Goal: Information Seeking & Learning: Learn about a topic

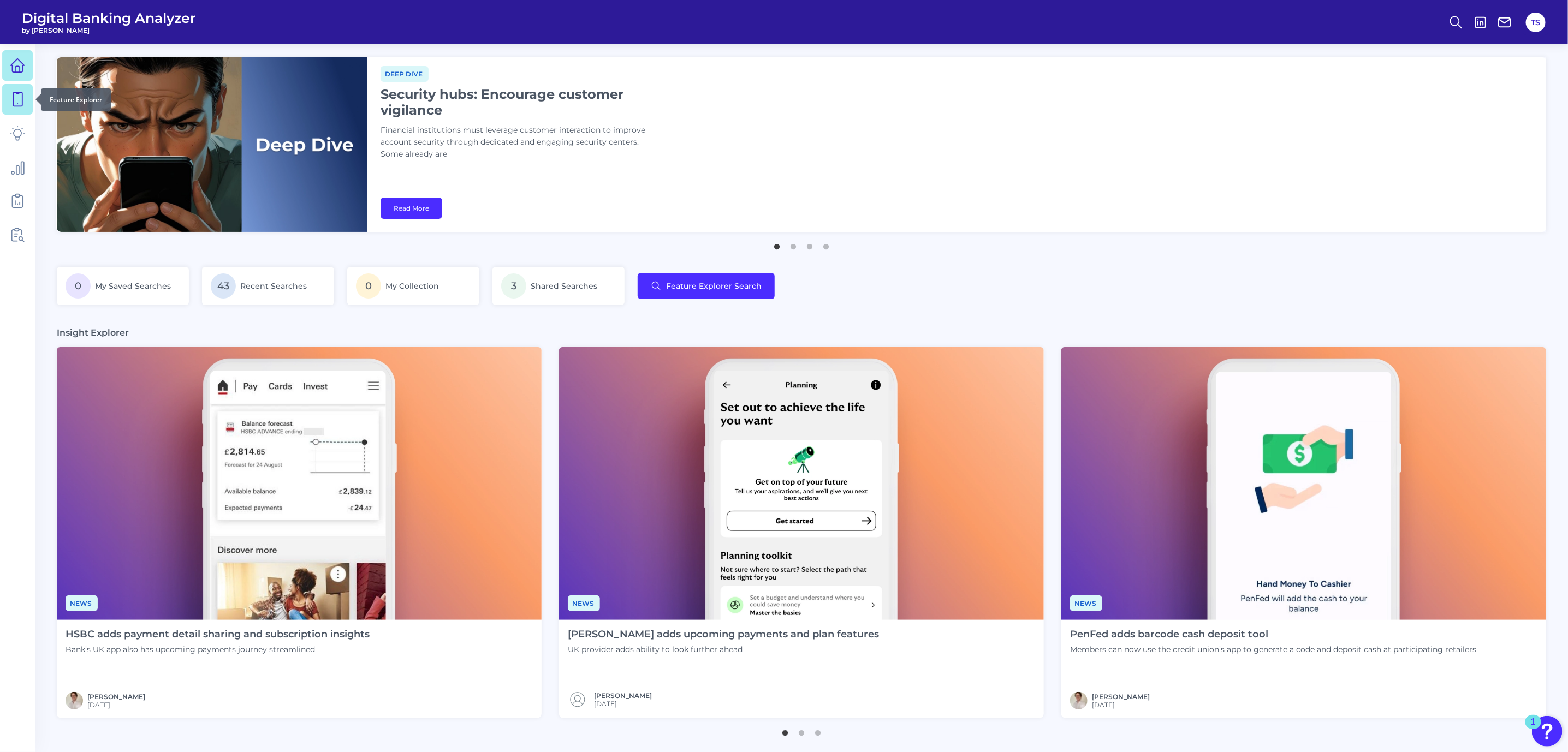
click at [17, 91] on icon at bounding box center [17, 99] width 16 height 15
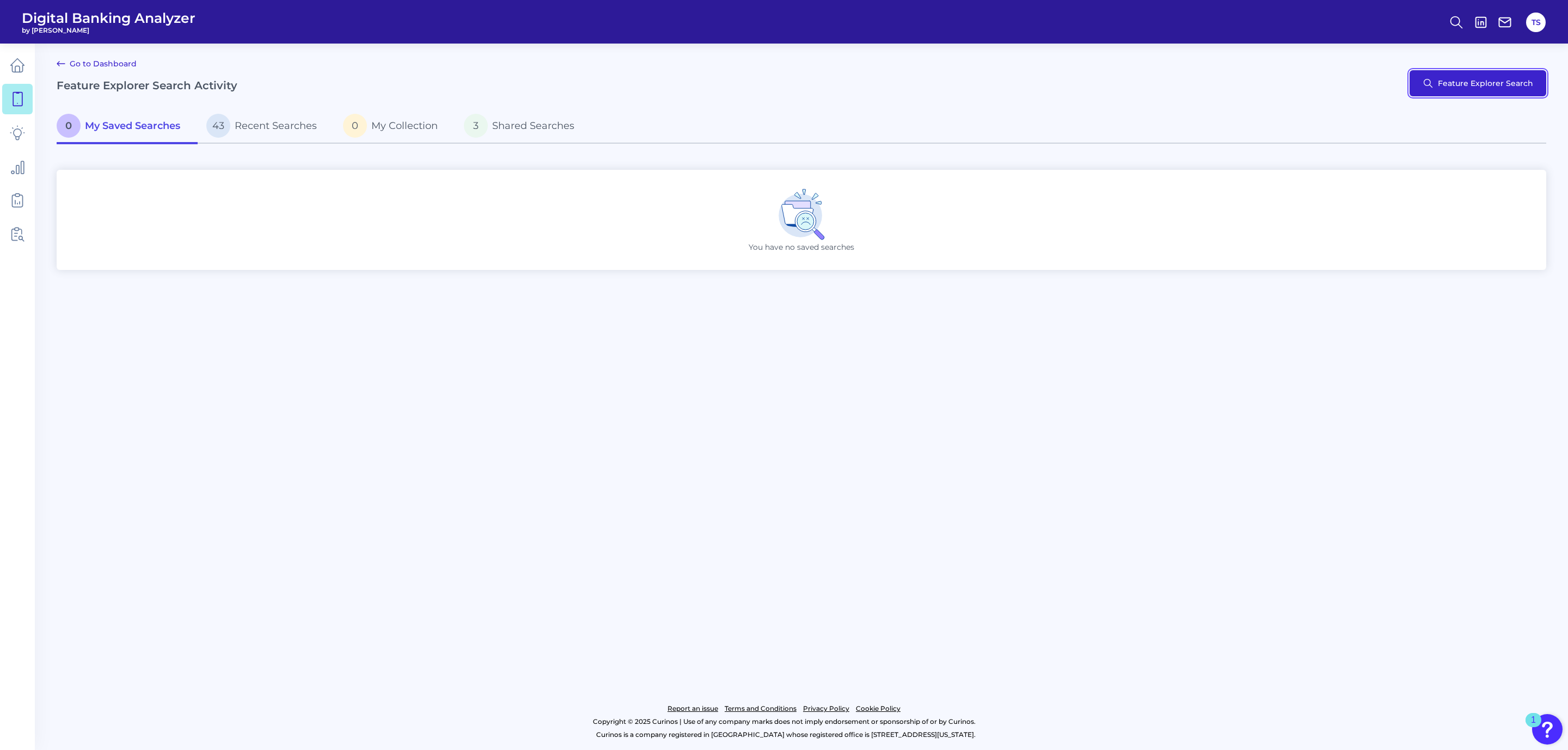
click at [1450, 87] on button "Feature Explorer Search" at bounding box center [1478, 83] width 137 height 26
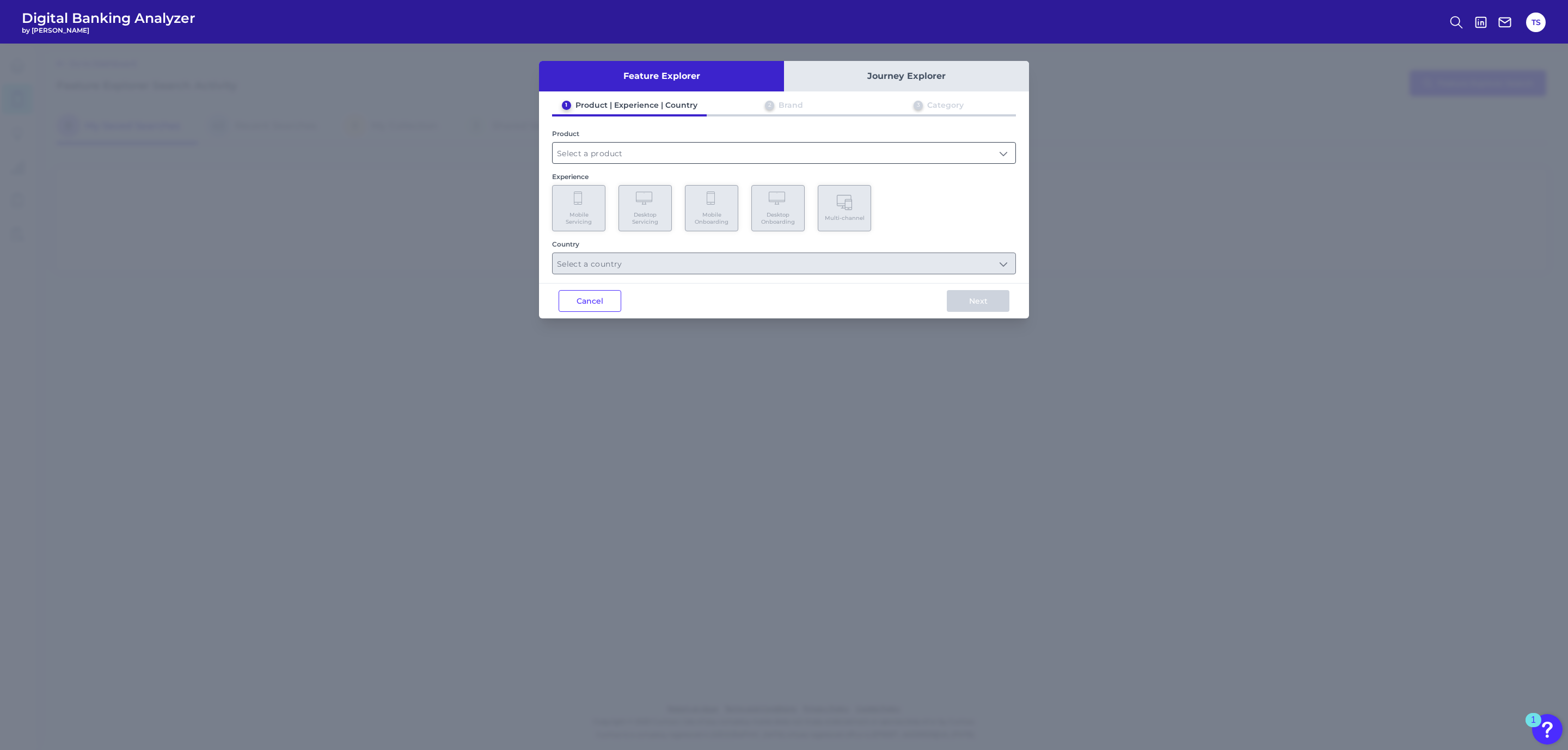
click at [688, 152] on input "text" at bounding box center [784, 152] width 463 height 20
click at [643, 176] on li "Unsecured Lending" at bounding box center [784, 179] width 463 height 25
type input "Unsecured Lending"
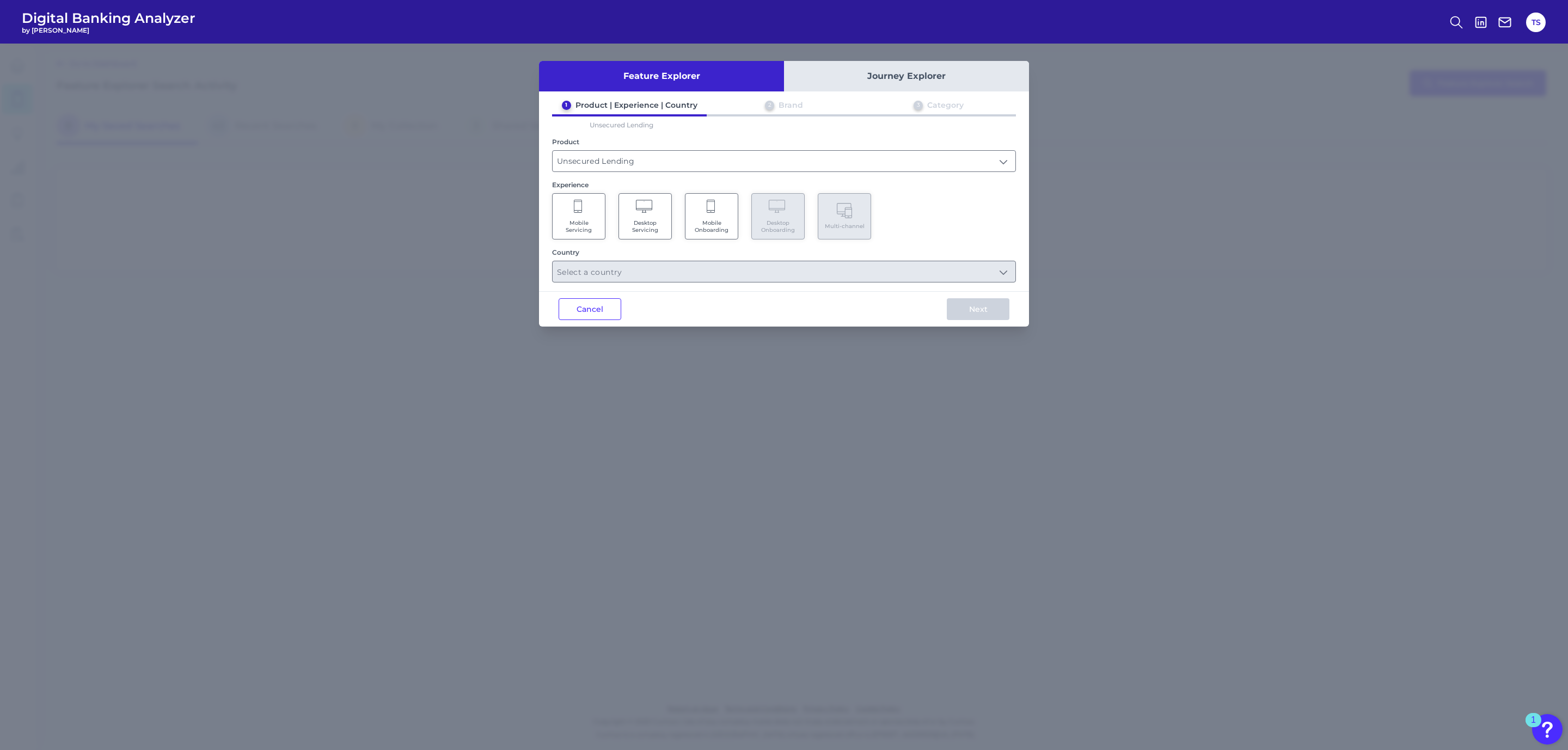
click at [727, 222] on span "Mobile Onboarding" at bounding box center [711, 226] width 41 height 14
click at [700, 265] on input "text" at bounding box center [784, 271] width 463 height 20
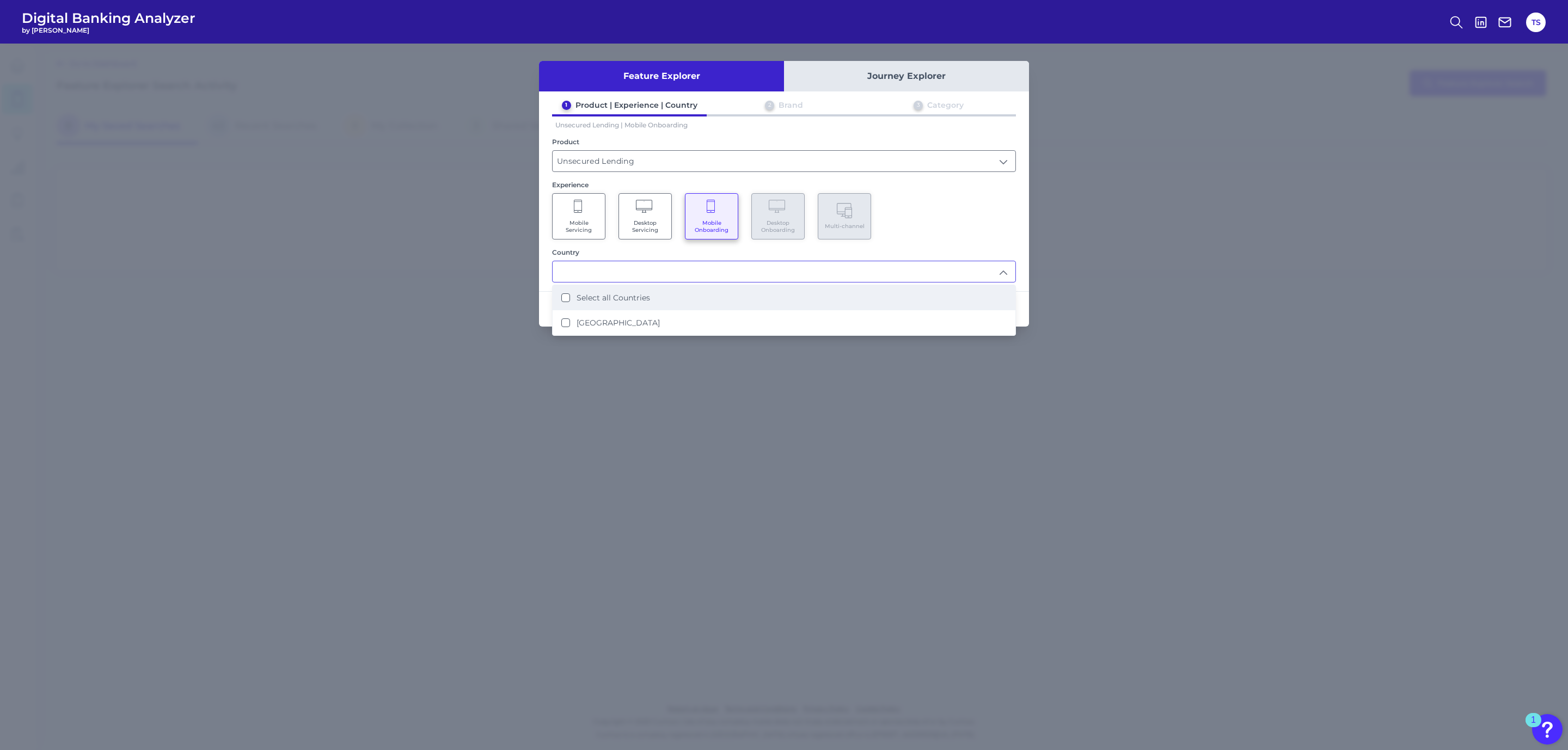
click at [559, 291] on li "Select all Countries" at bounding box center [784, 298] width 463 height 25
type input "Select all Countries"
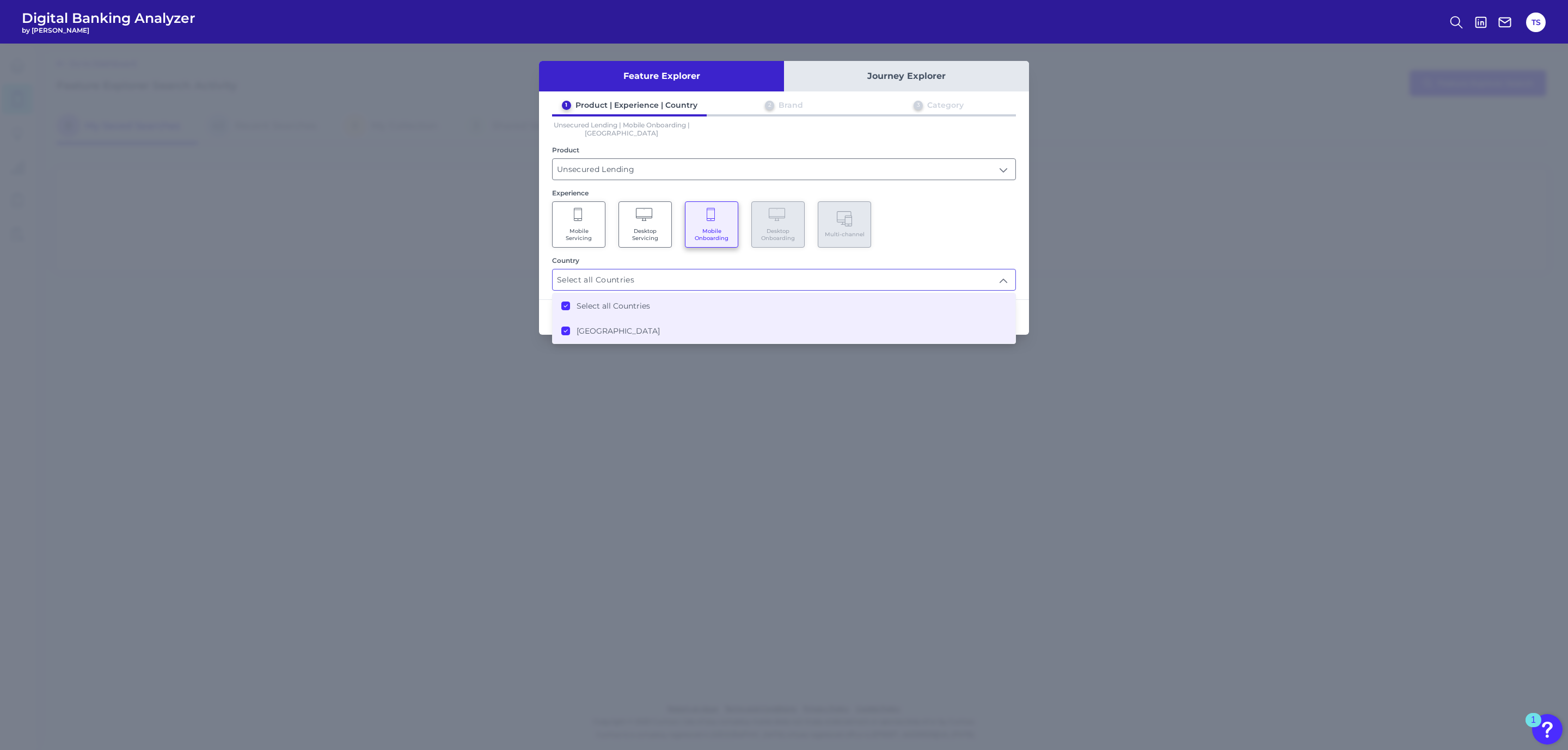
click at [564, 295] on li "Select all Countries" at bounding box center [784, 306] width 463 height 25
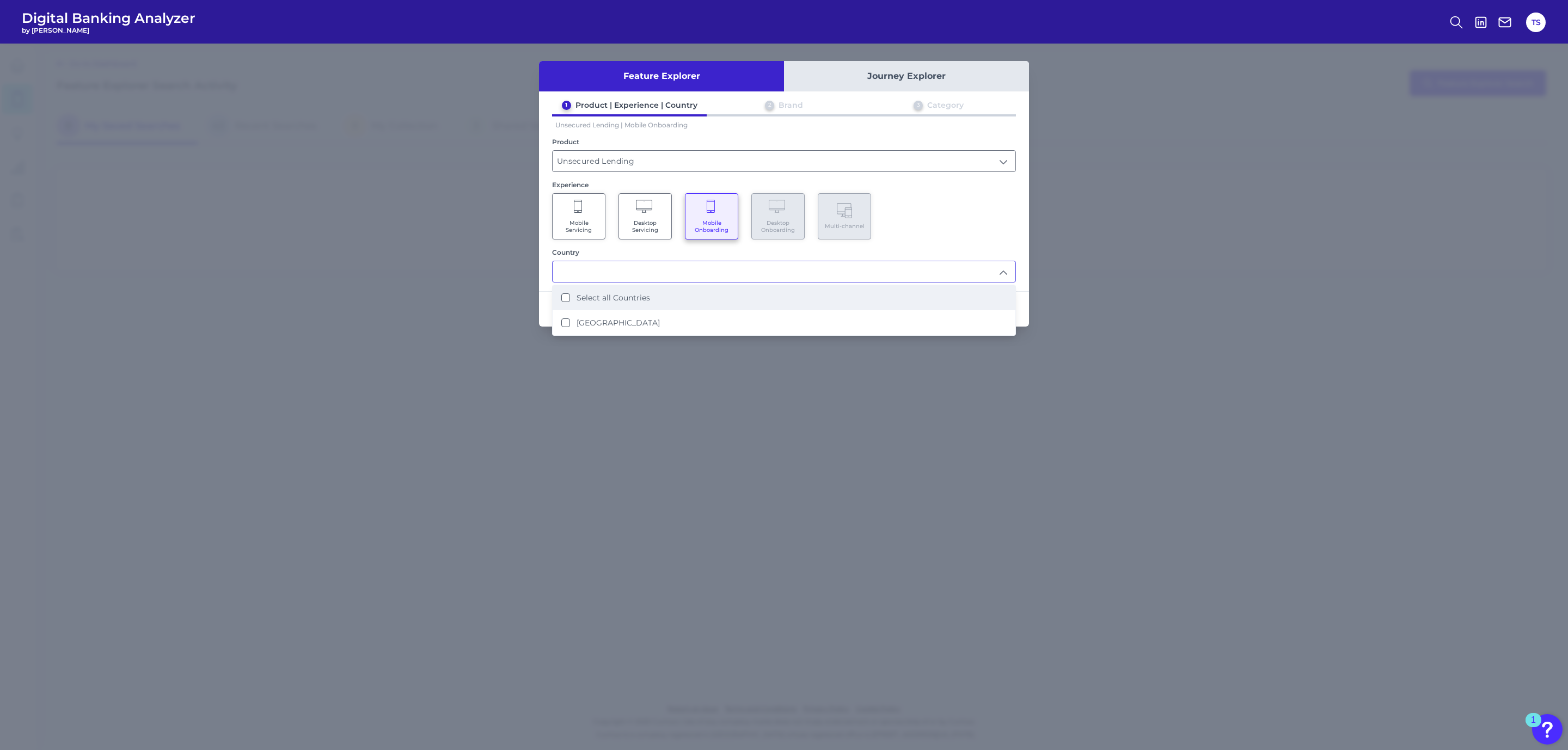
click at [567, 295] on Countries "Select all Countries" at bounding box center [566, 298] width 9 height 9
type input "Select all Countries"
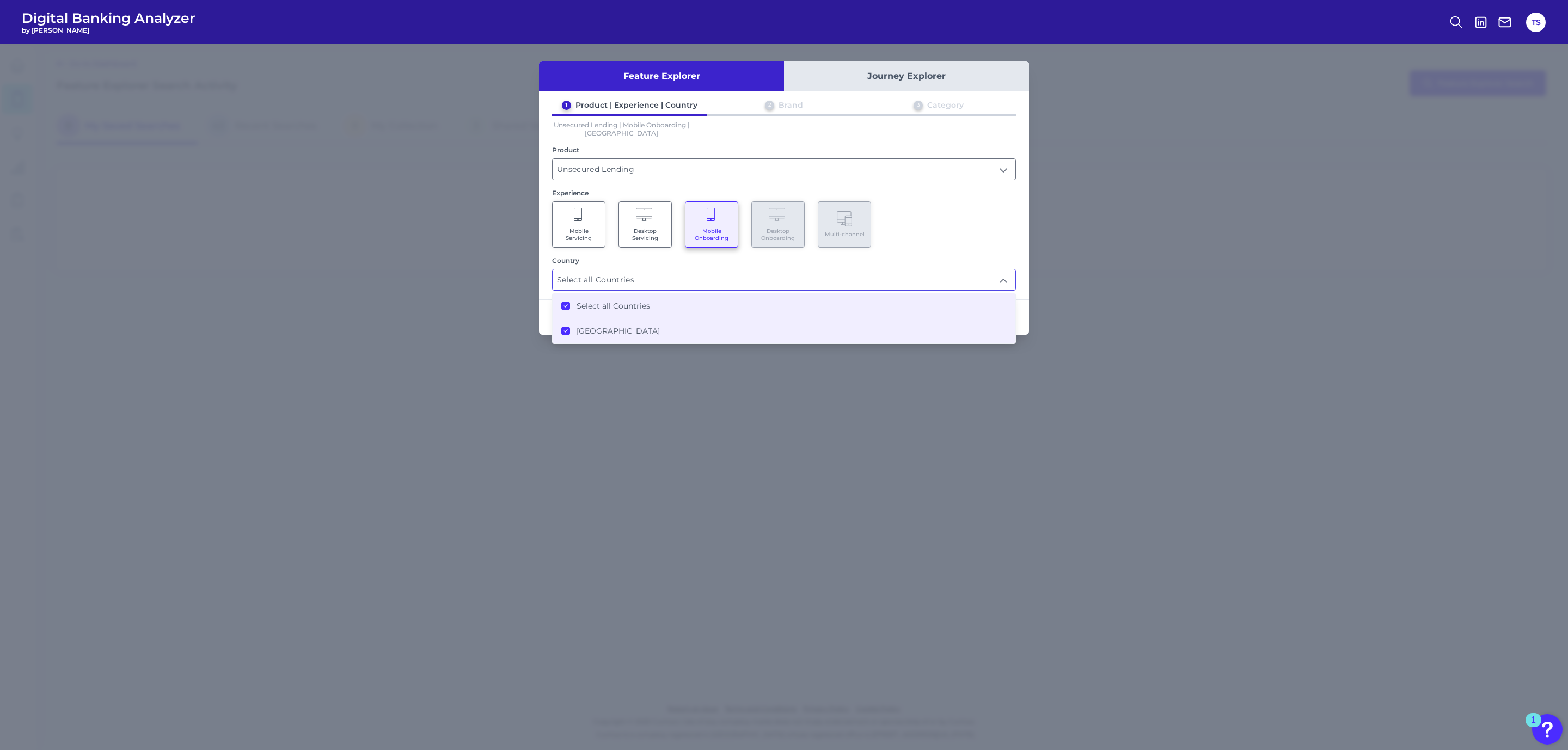
click at [951, 181] on div "1 Product | Experience | Country 2 Brand 3 Category Unsecured Lending | Mobile …" at bounding box center [784, 195] width 490 height 190
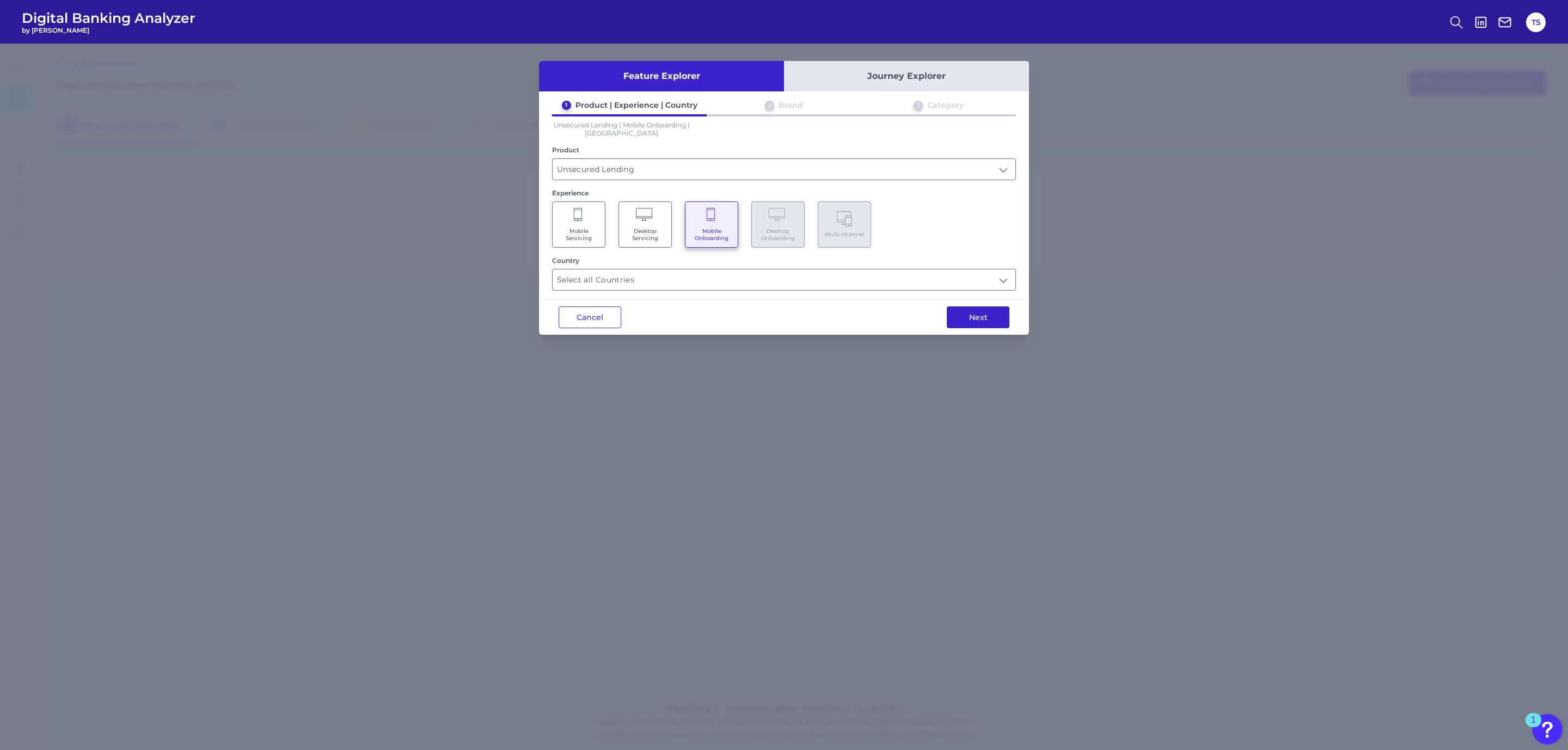
click at [981, 319] on button "Next" at bounding box center [978, 317] width 63 height 22
